Goal: Check status: Check status

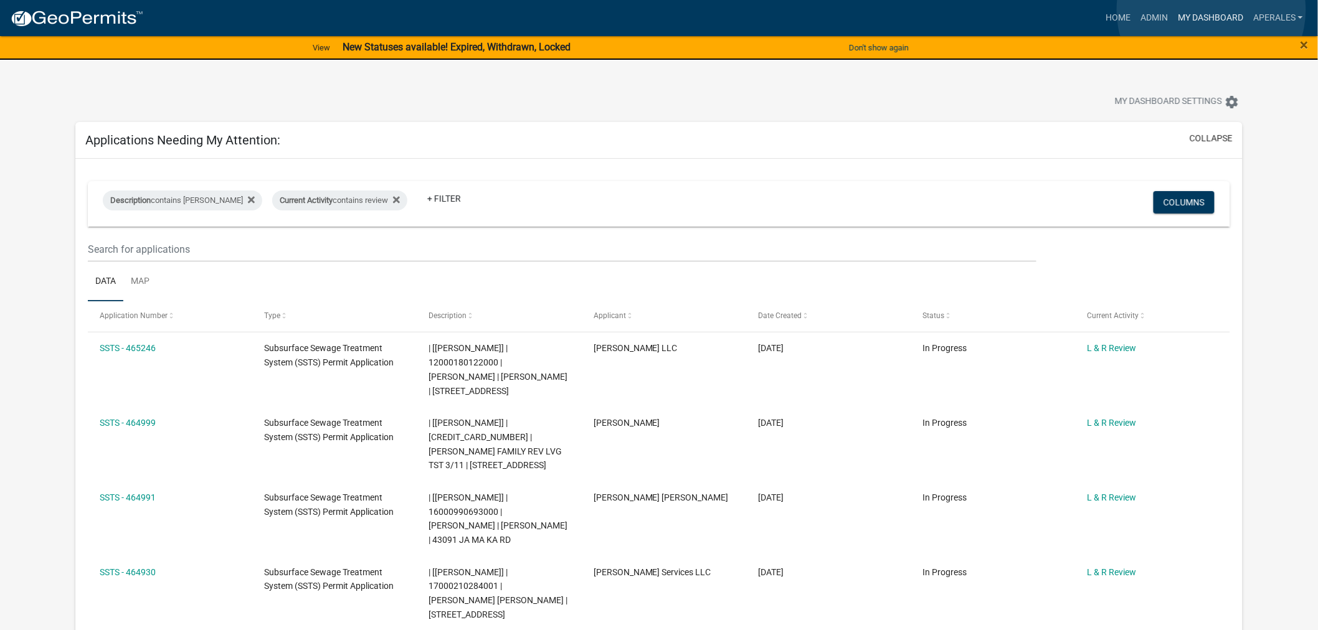
click at [1211, 10] on link "My Dashboard" at bounding box center [1210, 18] width 75 height 24
click at [1165, 12] on link "Admin" at bounding box center [1153, 18] width 37 height 24
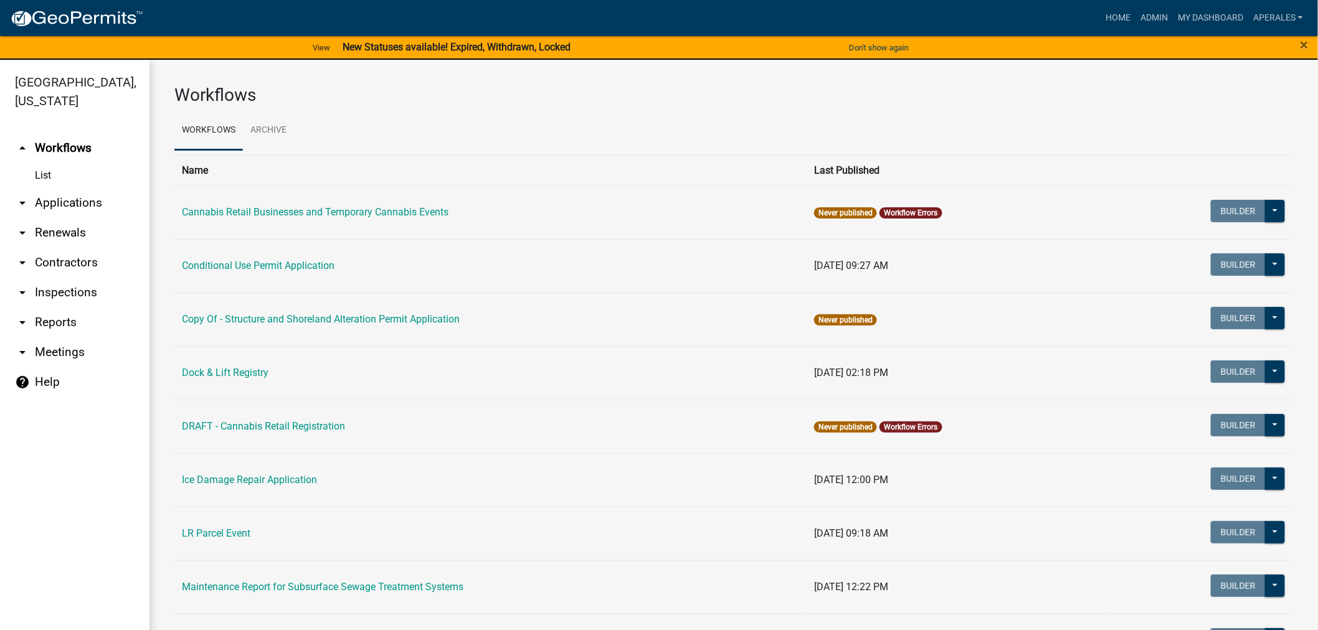
click at [67, 202] on link "arrow_drop_down Applications" at bounding box center [74, 203] width 149 height 30
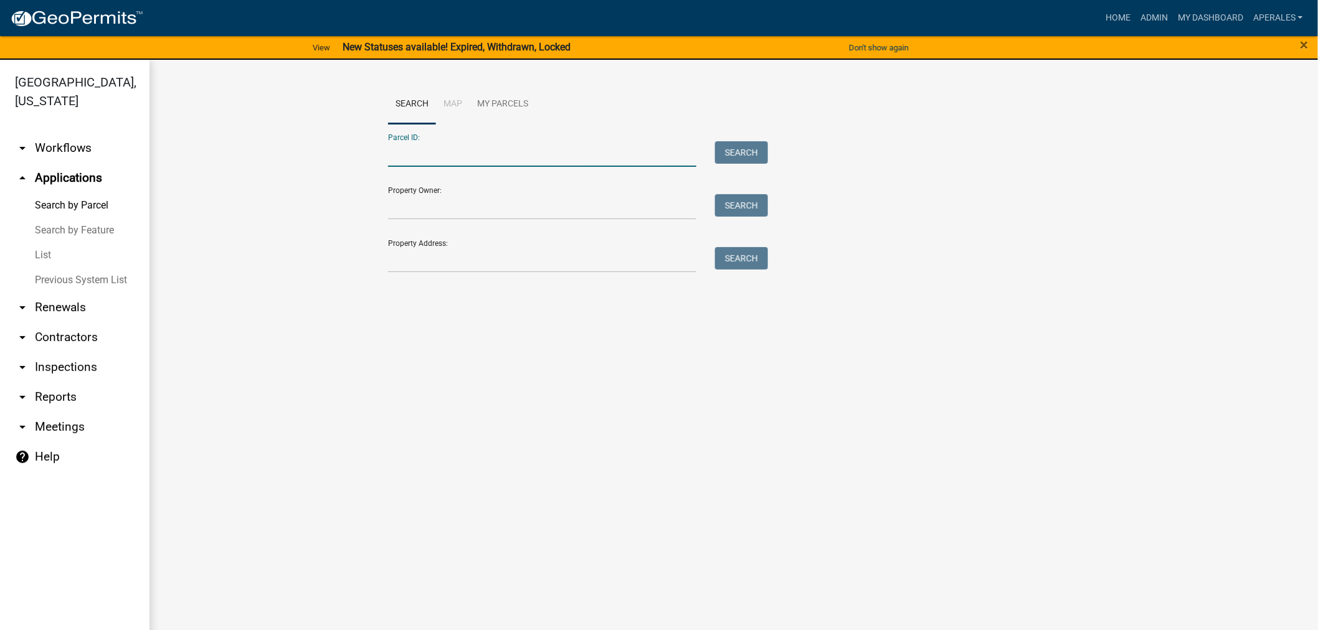
click at [540, 146] on input "Parcel ID:" at bounding box center [542, 154] width 308 height 26
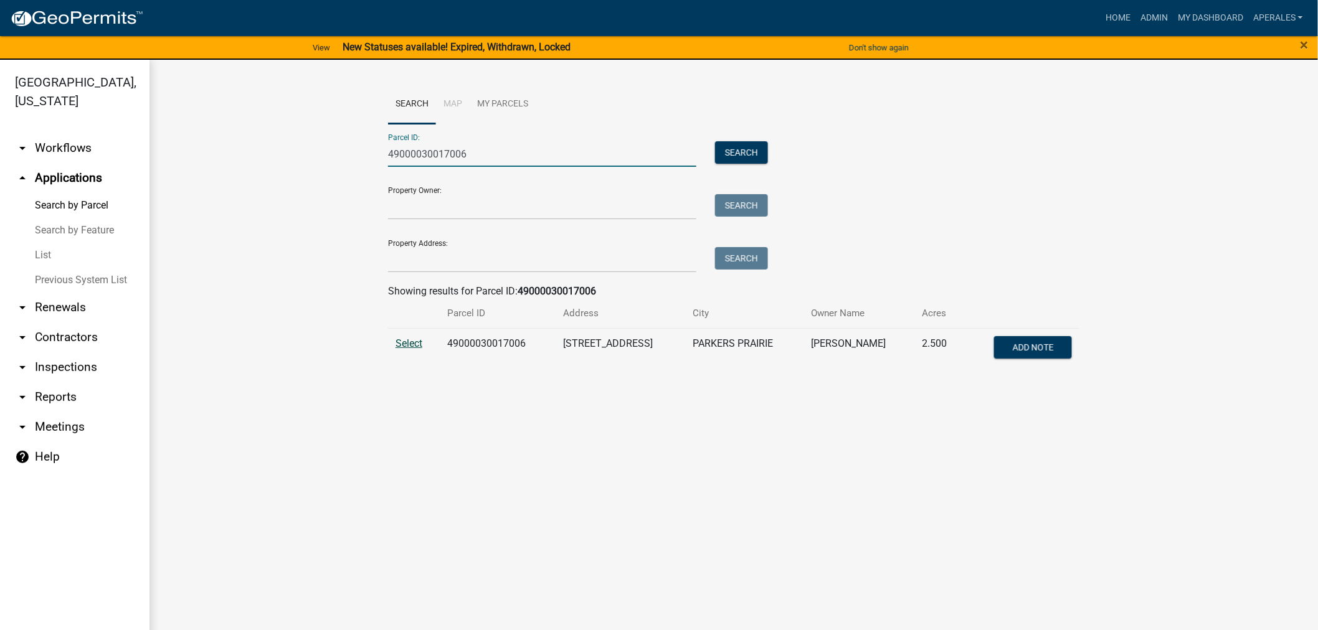
type input "49000030017006"
click at [409, 340] on span "Select" at bounding box center [408, 344] width 27 height 12
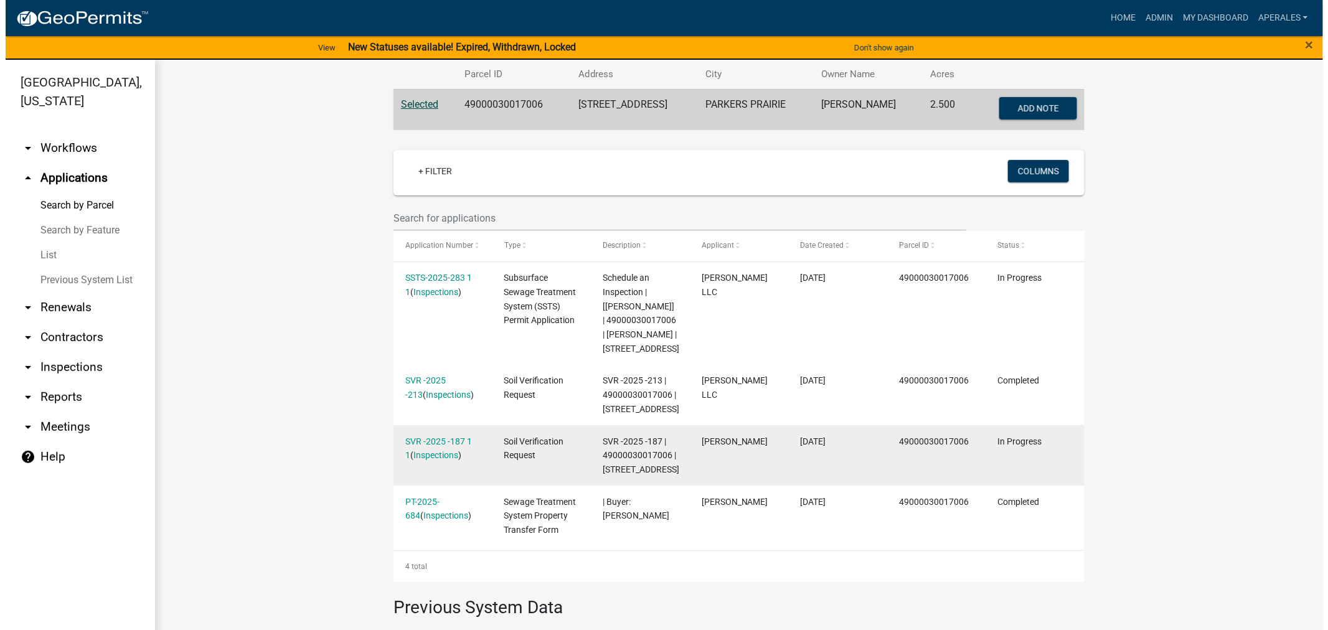
scroll to position [276, 0]
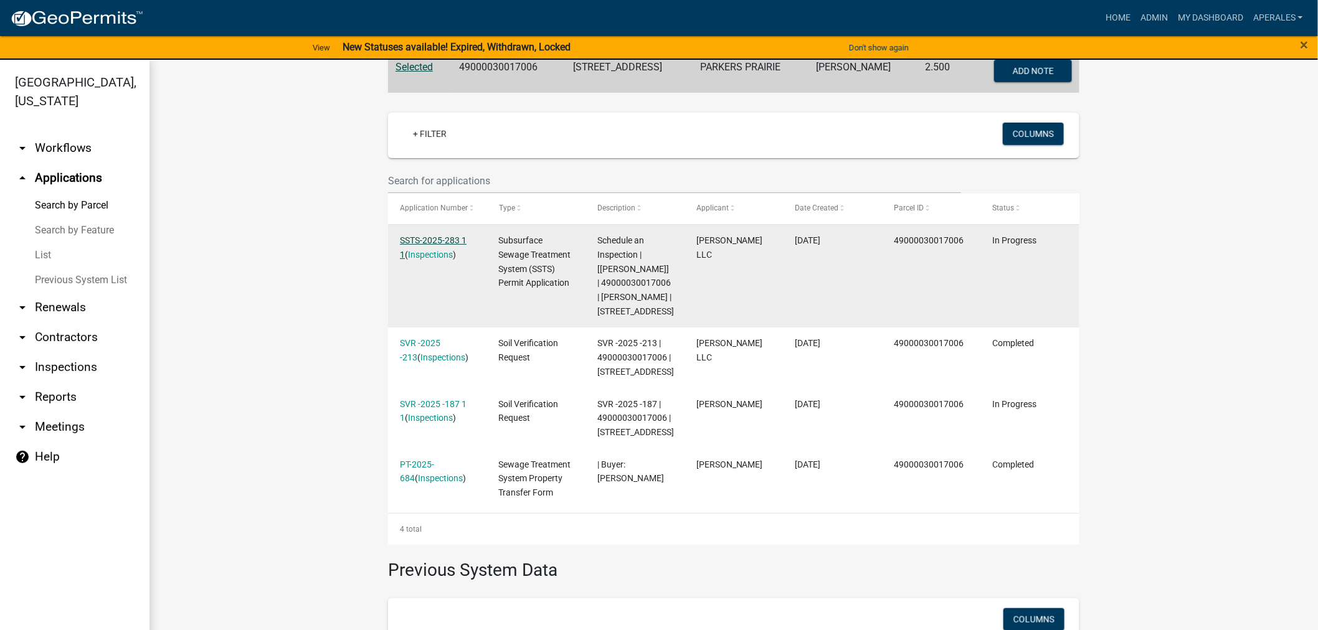
click at [407, 238] on link "SSTS-2025-283 1 1" at bounding box center [433, 247] width 67 height 24
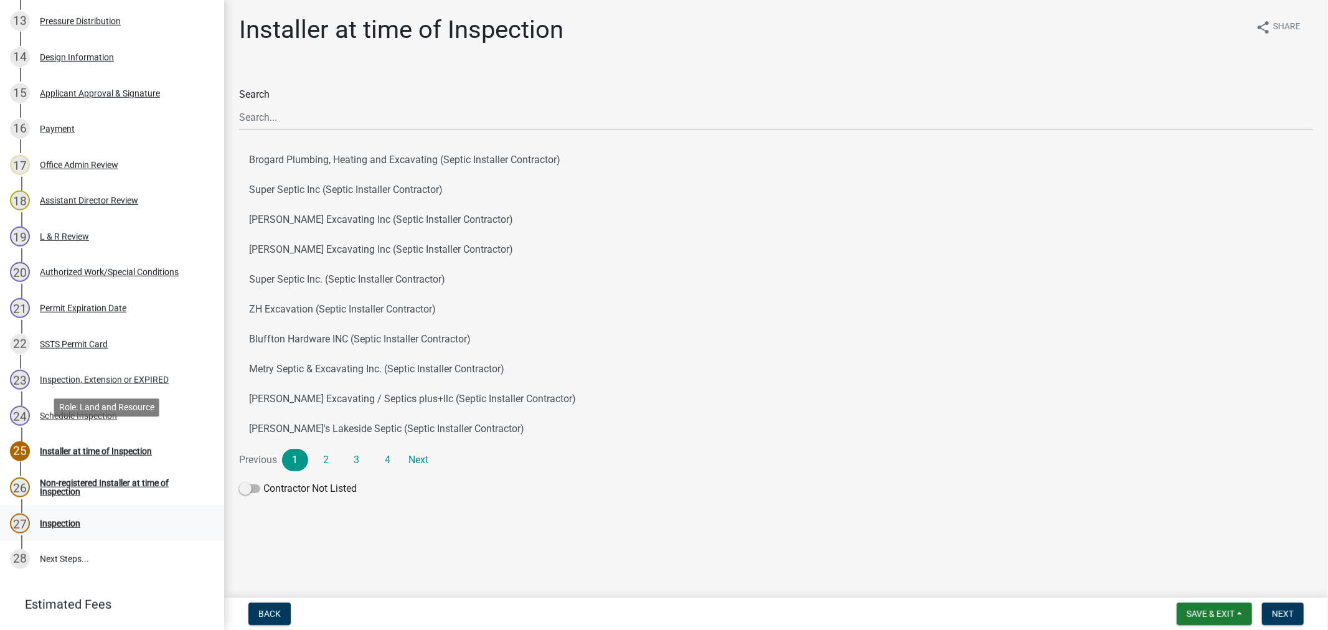
scroll to position [748, 0]
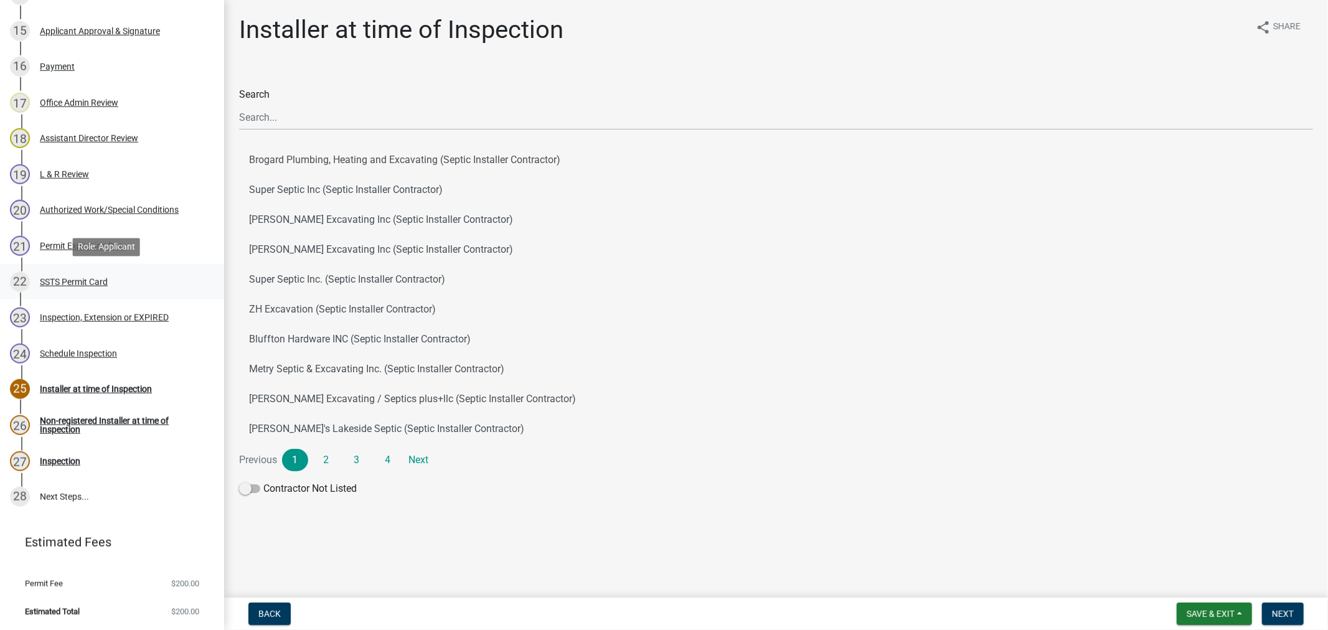
click at [82, 278] on div "SSTS Permit Card" at bounding box center [74, 282] width 68 height 9
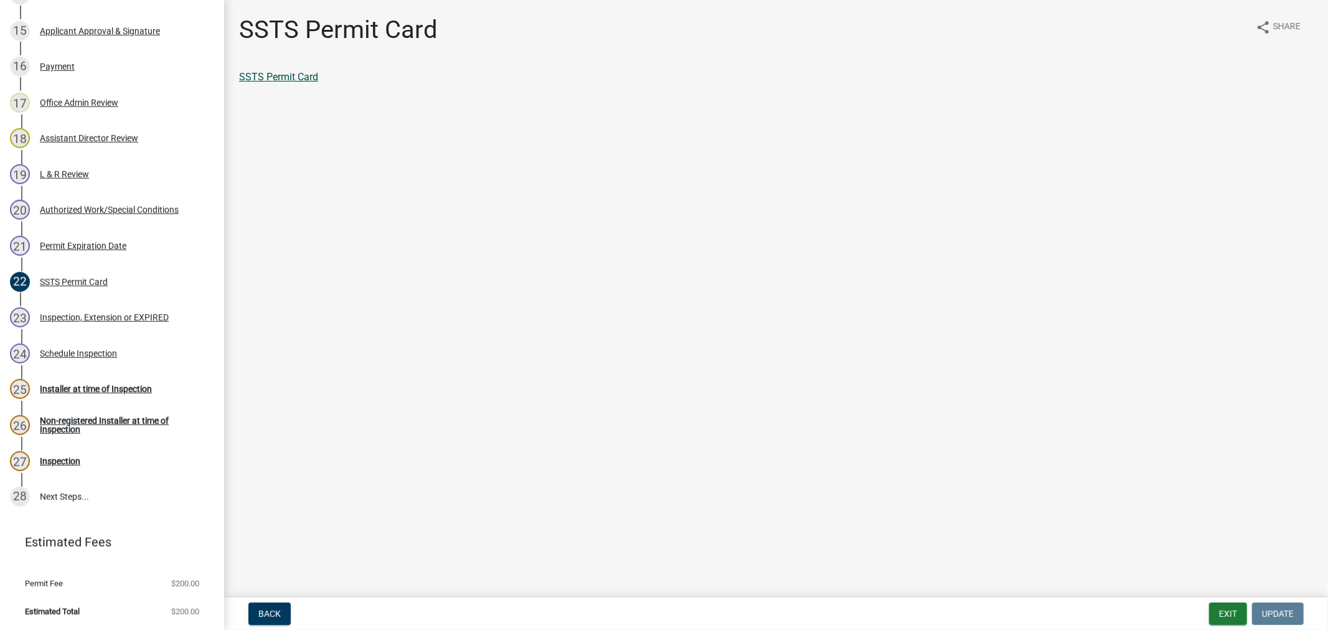
click at [277, 75] on link "SSTS Permit Card" at bounding box center [278, 77] width 79 height 12
